Goal: Check status: Check status

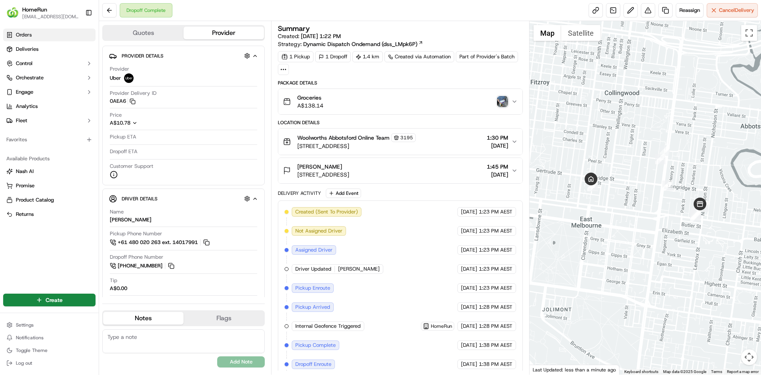
click at [24, 35] on span "Orders" at bounding box center [24, 34] width 16 height 7
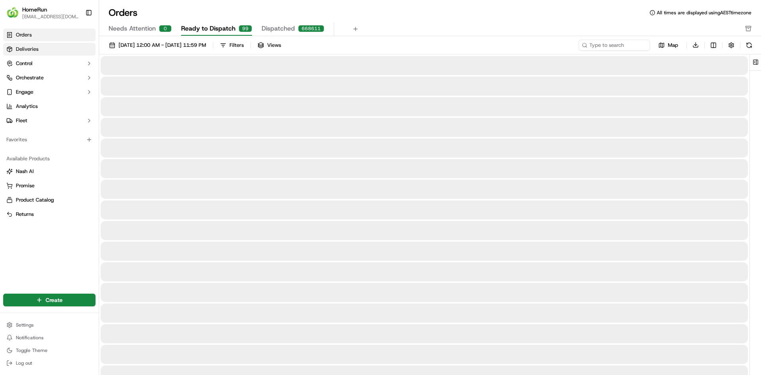
click at [27, 46] on span "Deliveries" at bounding box center [27, 49] width 23 height 7
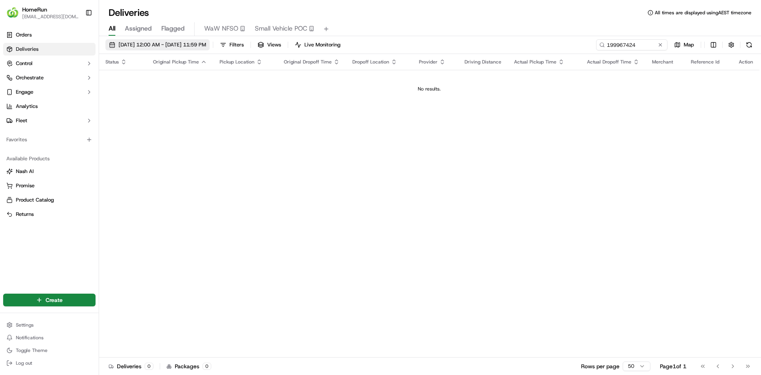
click at [199, 46] on span "[DATE] 12:00 AM - [DATE] 11:59 PM" at bounding box center [162, 44] width 88 height 7
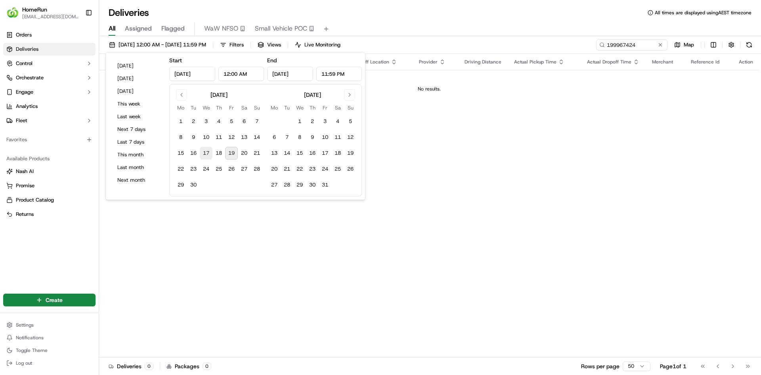
click at [209, 153] on button "17" at bounding box center [206, 153] width 13 height 13
type input "[DATE]"
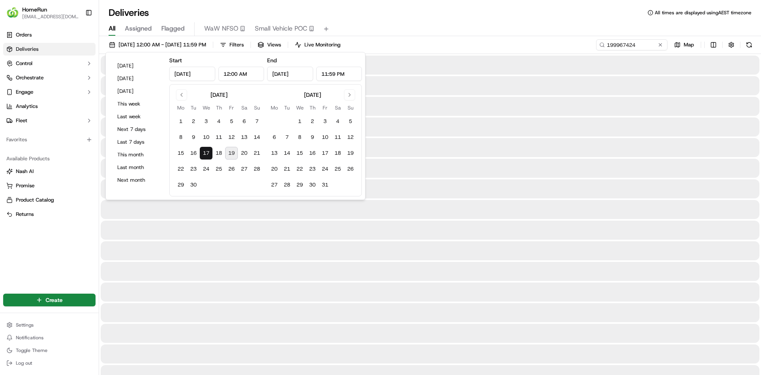
click at [229, 151] on button "19" at bounding box center [231, 153] width 13 height 13
type input "[DATE]"
click at [623, 45] on input "199967424" at bounding box center [619, 44] width 95 height 11
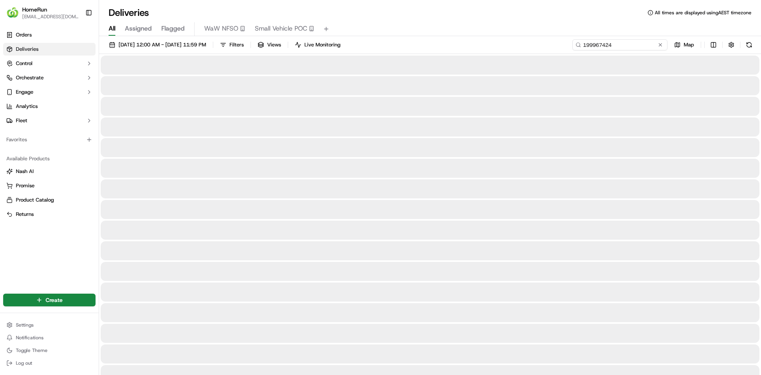
paste input "27008261"
click at [747, 42] on button at bounding box center [748, 44] width 11 height 11
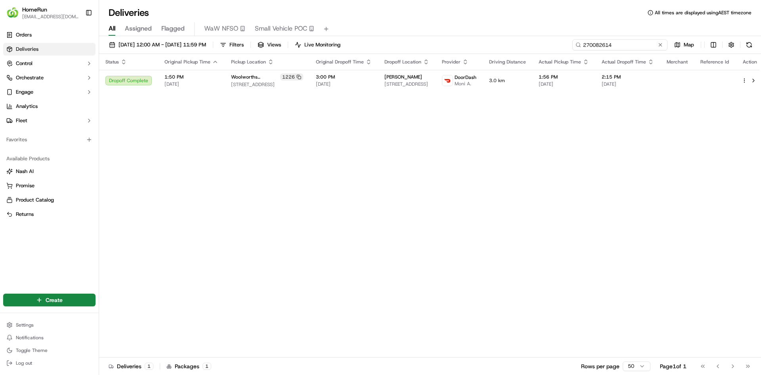
click at [624, 46] on input "270082614" at bounding box center [619, 44] width 95 height 11
paste input "108848"
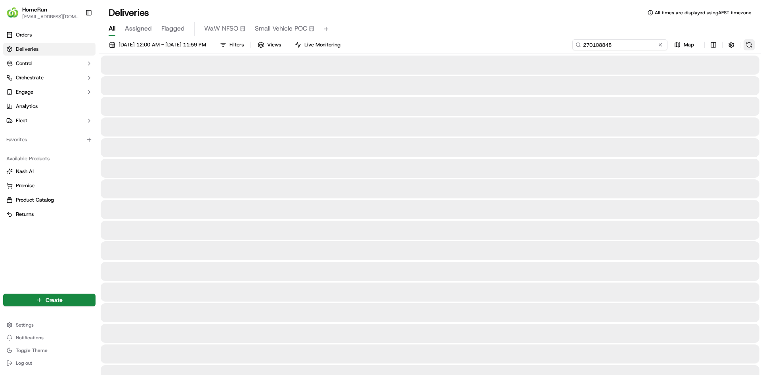
type input "270108848"
click at [751, 46] on button at bounding box center [748, 44] width 11 height 11
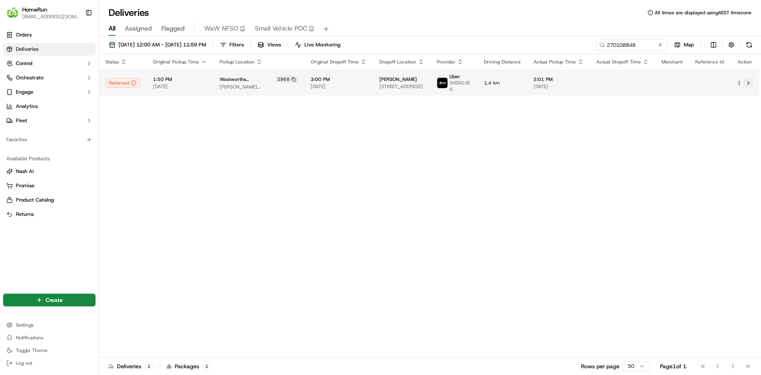
click at [747, 84] on button at bounding box center [748, 83] width 10 height 10
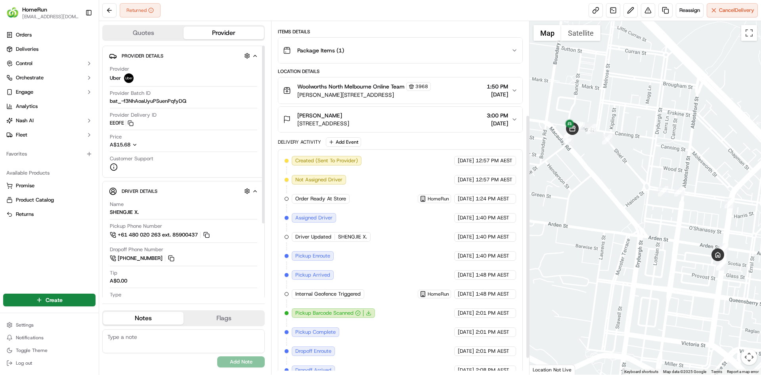
scroll to position [159, 0]
